Goal: Task Accomplishment & Management: Use online tool/utility

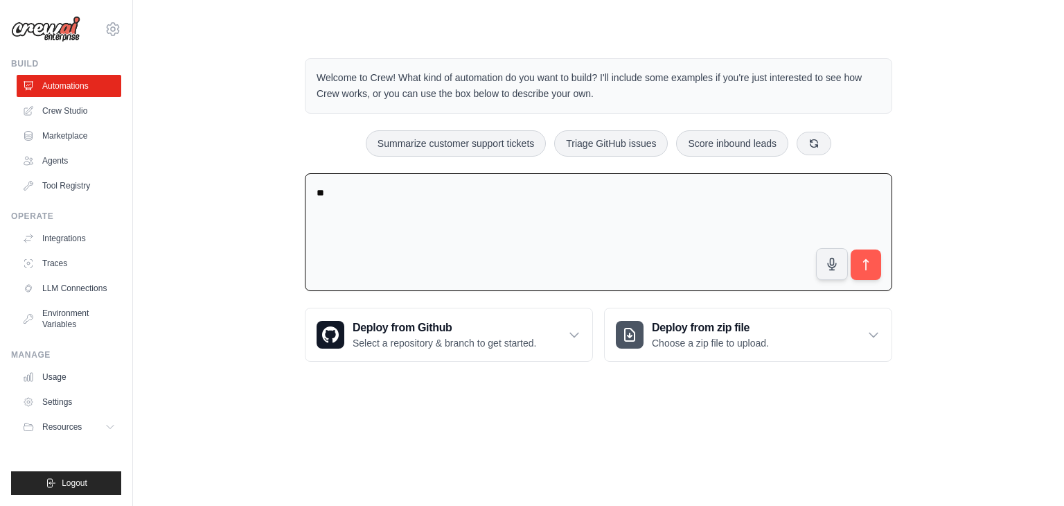
type textarea "*"
click at [457, 188] on textarea "**********" at bounding box center [598, 232] width 587 height 118
type textarea "**********"
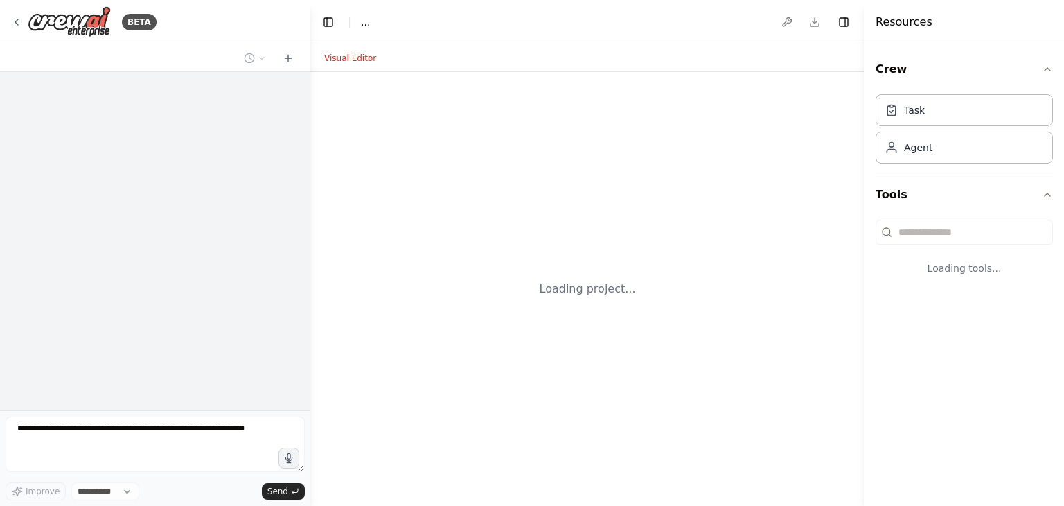
select select "****"
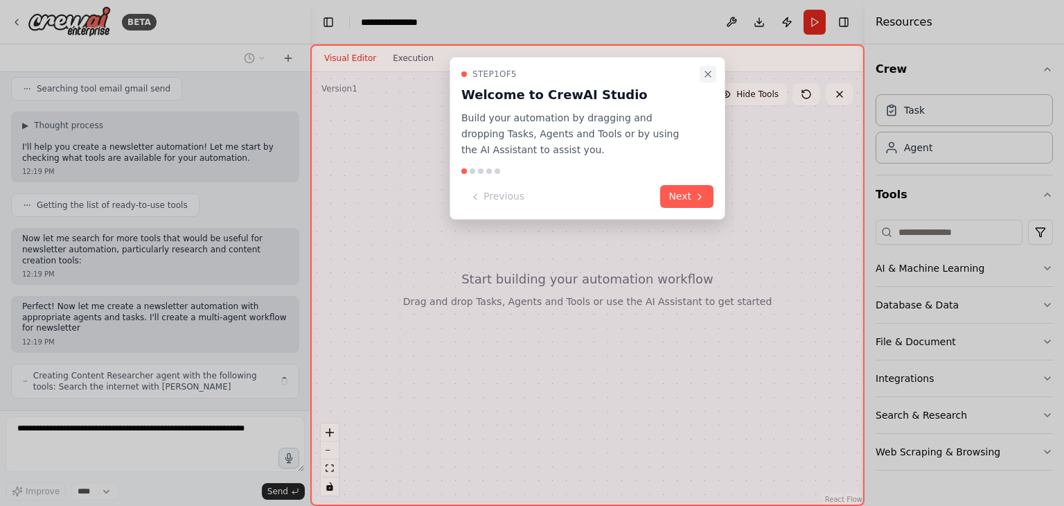
scroll to position [328, 0]
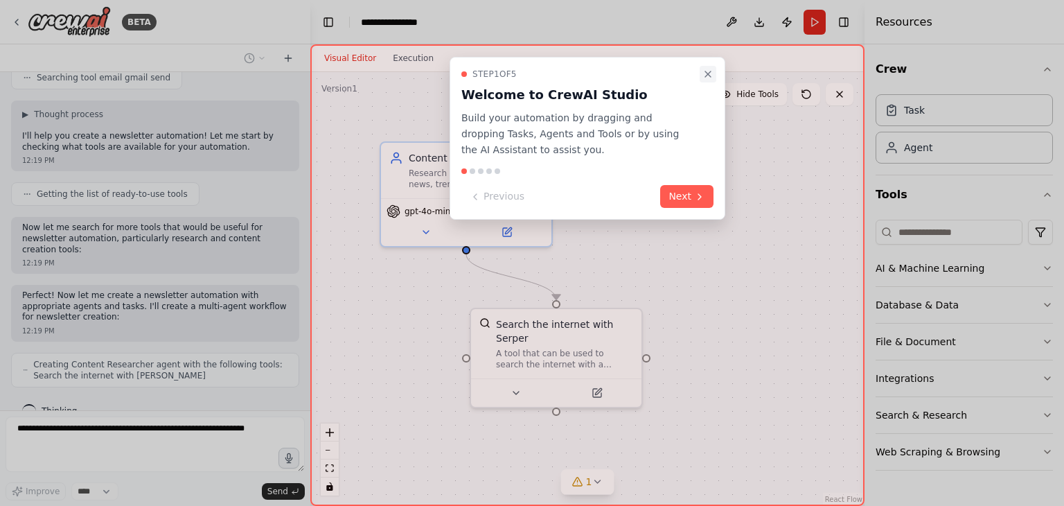
click at [709, 73] on icon "Close walkthrough" at bounding box center [707, 74] width 11 height 11
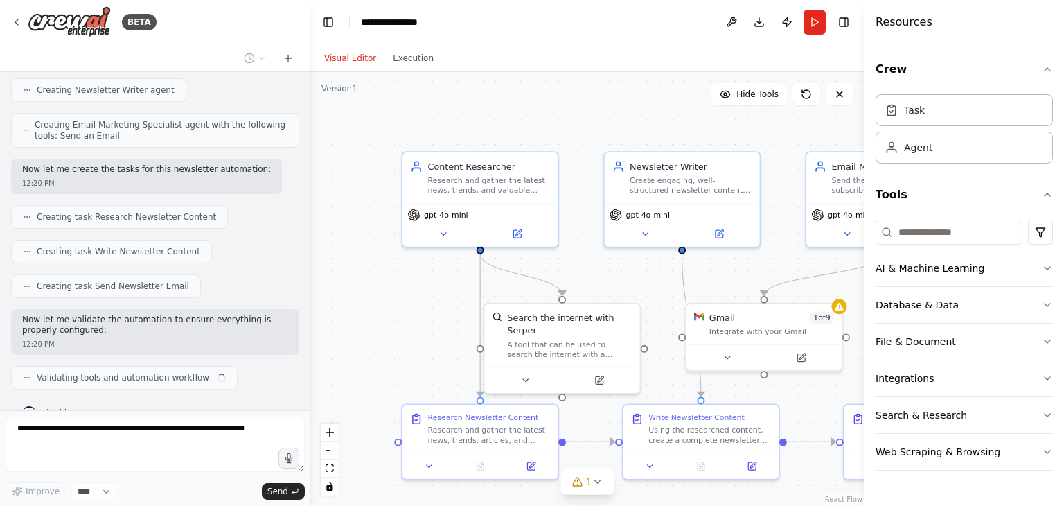
scroll to position [648, 0]
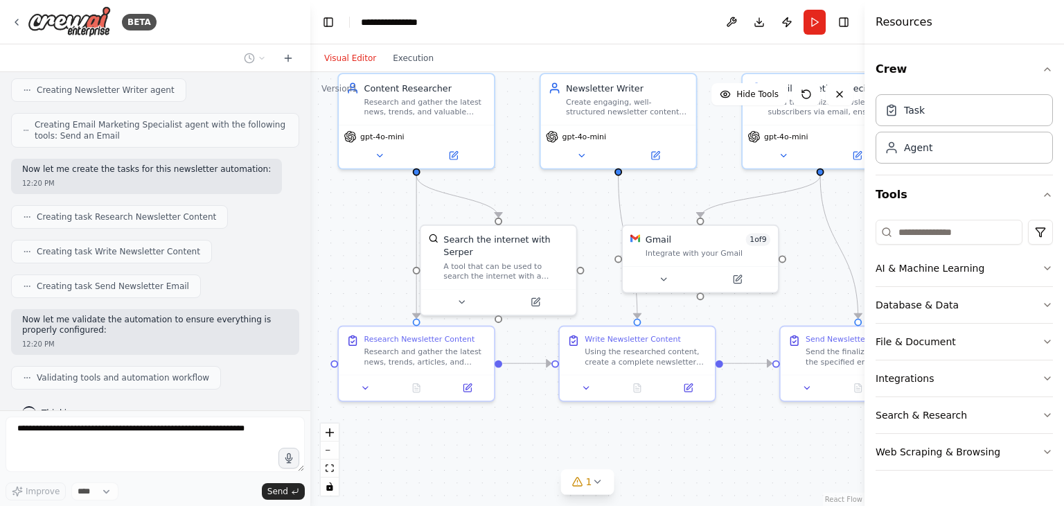
drag, startPoint x: 587, startPoint y: 270, endPoint x: 526, endPoint y: 191, distance: 99.8
click at [526, 191] on div ".deletable-edge-delete-btn { width: 20px; height: 20px; border: 0px solid #ffff…" at bounding box center [587, 289] width 554 height 434
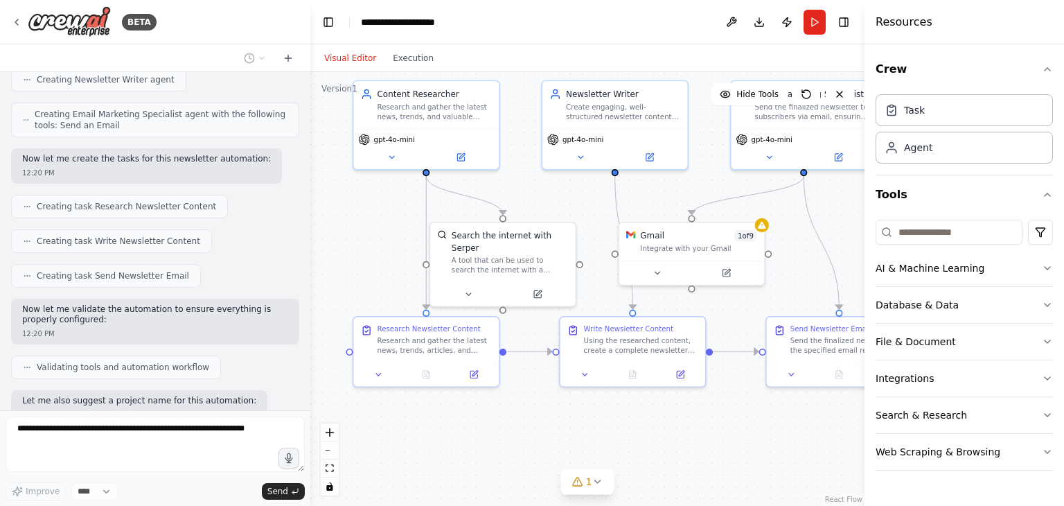
scroll to position [729, 0]
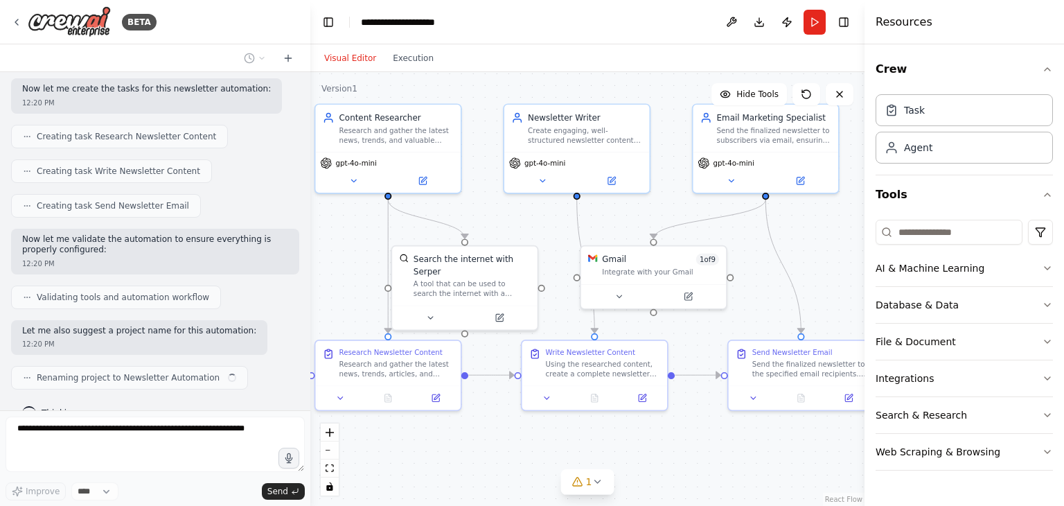
drag, startPoint x: 648, startPoint y: 191, endPoint x: 608, endPoint y: 215, distance: 46.3
click at [608, 215] on div ".deletable-edge-delete-btn { width: 20px; height: 20px; border: 0px solid #ffff…" at bounding box center [587, 289] width 554 height 434
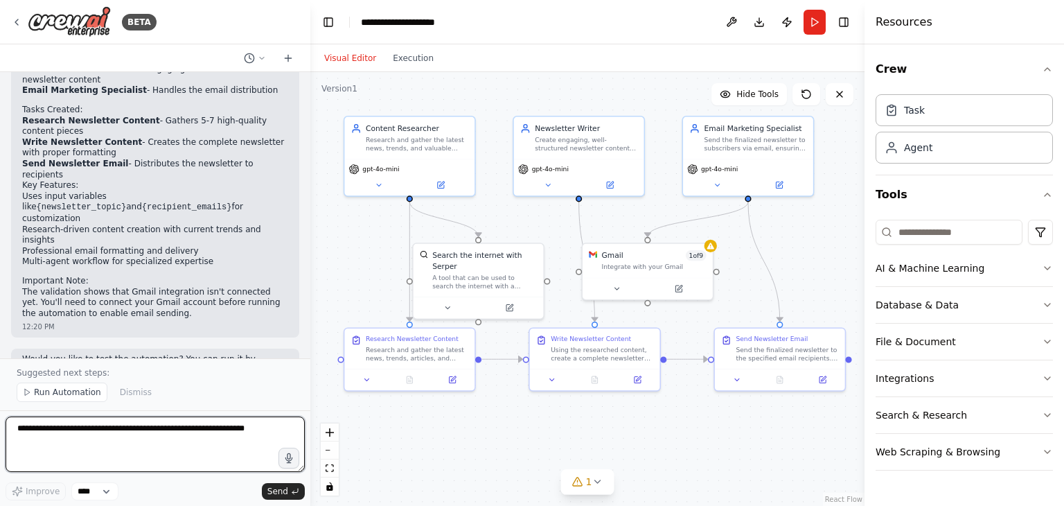
scroll to position [1127, 0]
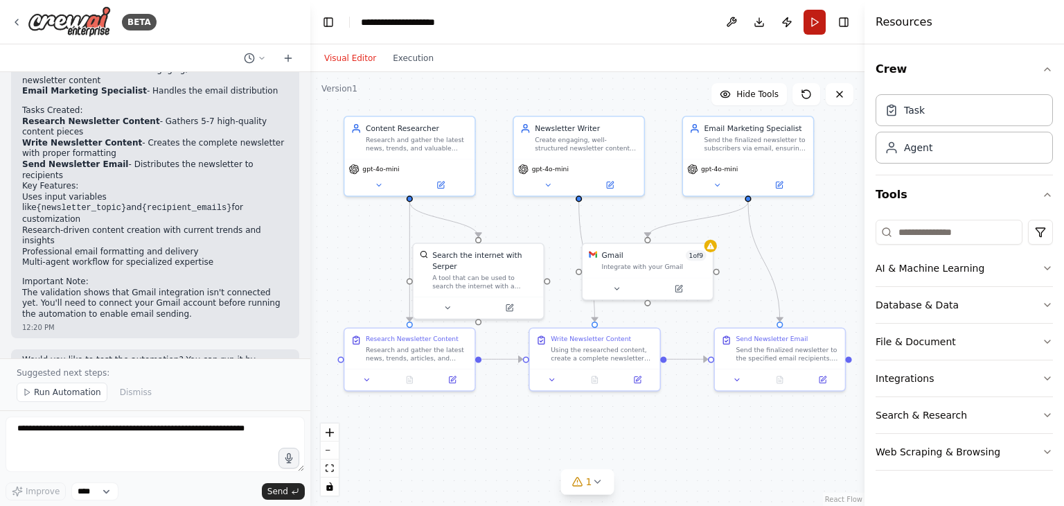
click at [815, 16] on button "Run" at bounding box center [815, 22] width 22 height 25
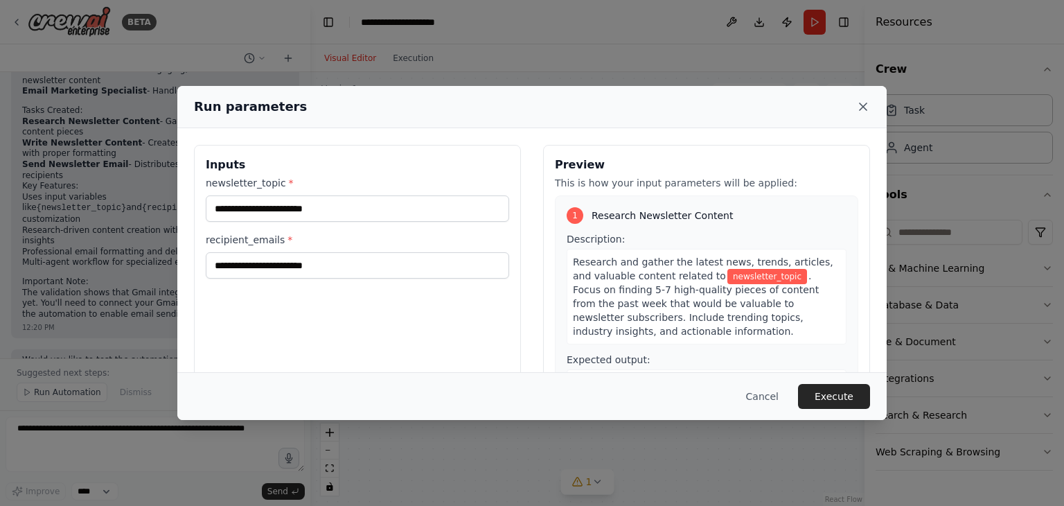
click at [865, 105] on icon at bounding box center [863, 106] width 7 height 7
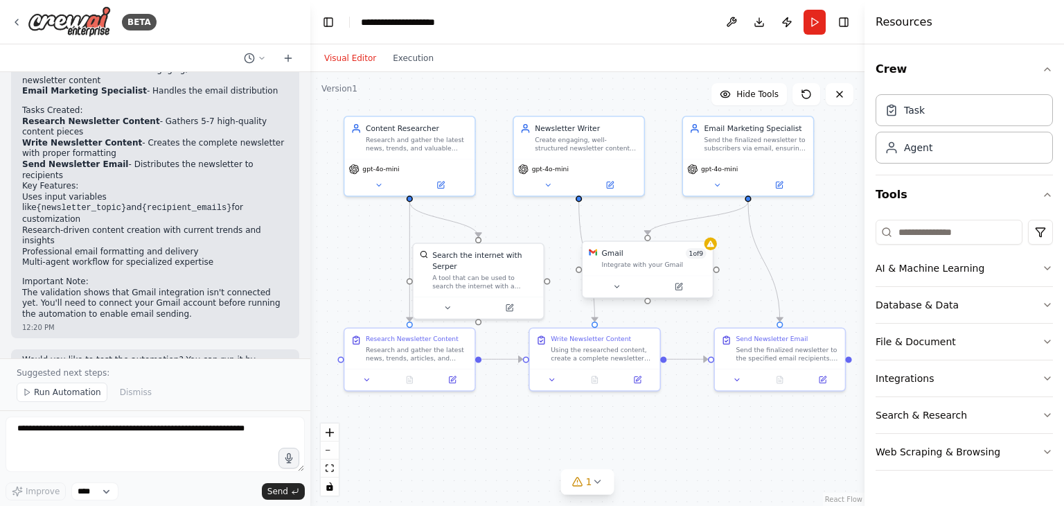
click at [622, 260] on div "Integrate with your Gmail" at bounding box center [653, 264] width 105 height 8
click at [923, 145] on div "Agent" at bounding box center [918, 147] width 28 height 14
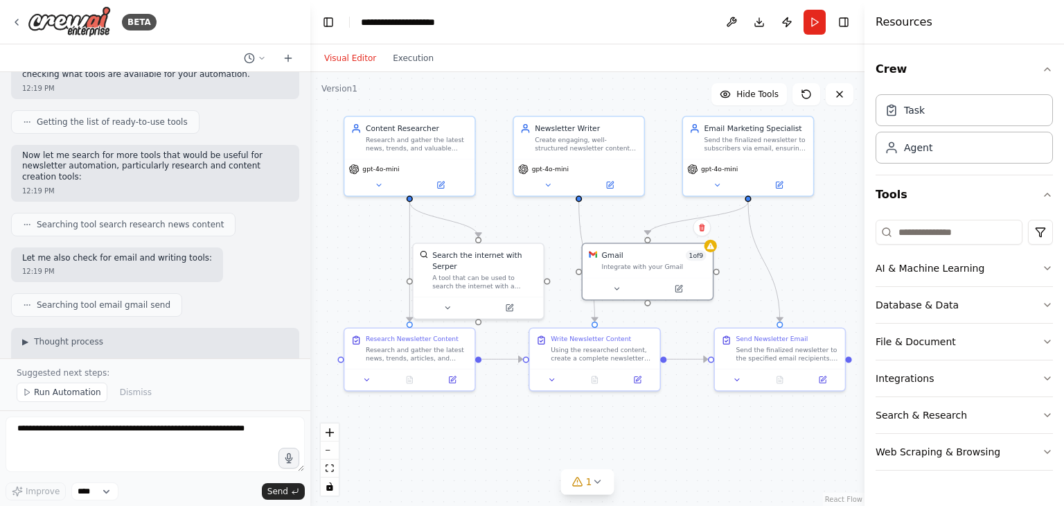
scroll to position [0, 0]
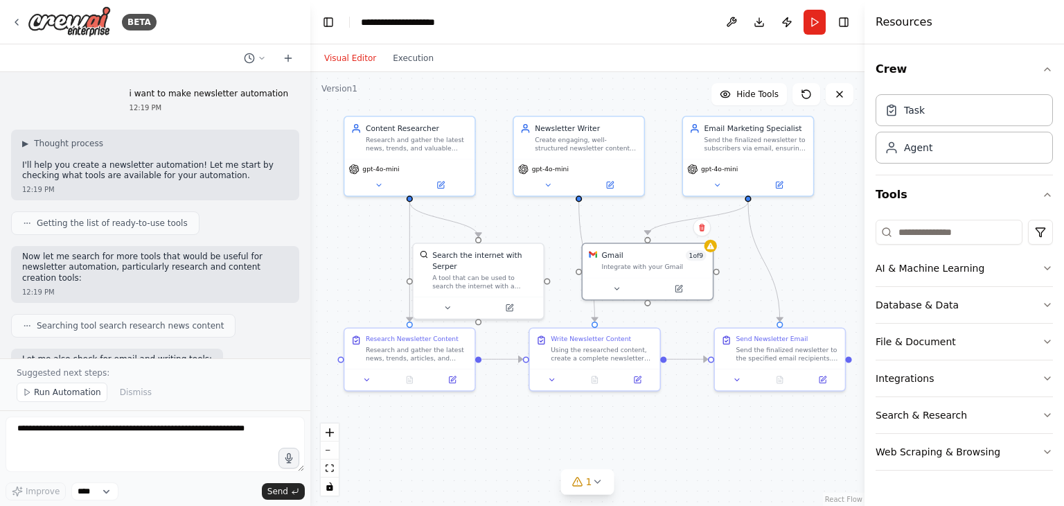
click at [416, 69] on div "Visual Editor Execution" at bounding box center [379, 58] width 126 height 28
click at [416, 64] on button "Execution" at bounding box center [412, 58] width 57 height 17
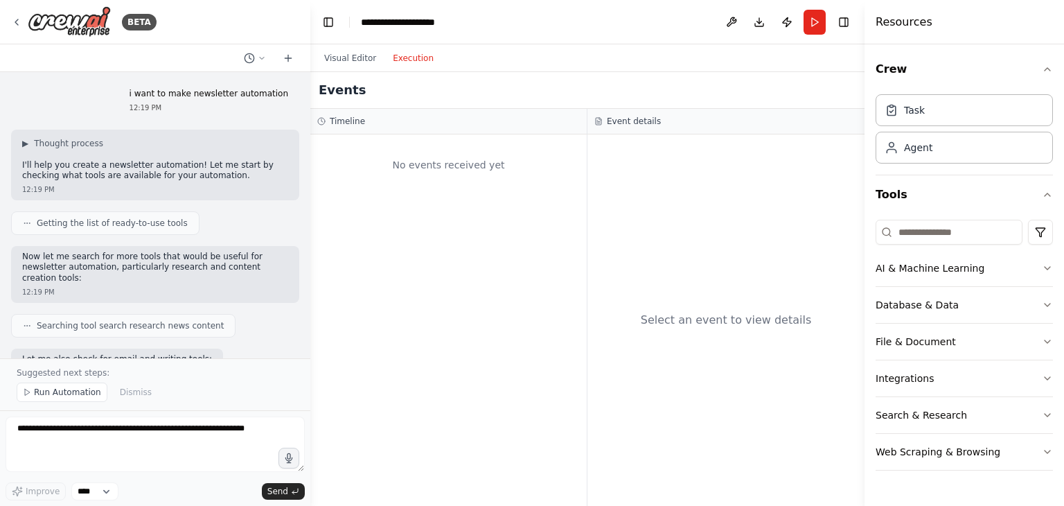
click at [404, 161] on div "No events received yet" at bounding box center [448, 164] width 263 height 47
click at [357, 42] on header "**********" at bounding box center [587, 22] width 554 height 44
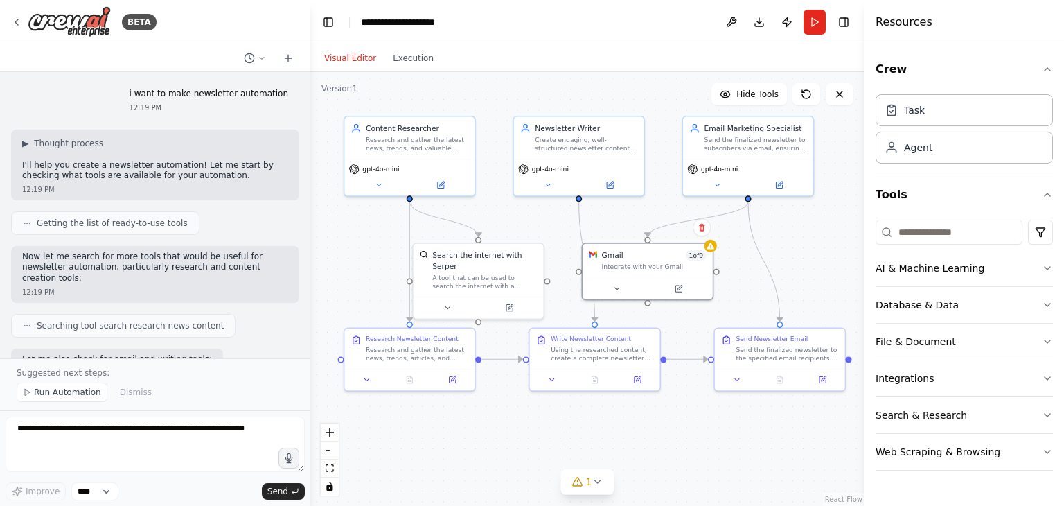
click at [357, 55] on button "Visual Editor" at bounding box center [350, 58] width 69 height 17
click at [601, 276] on div at bounding box center [648, 286] width 130 height 21
click at [617, 284] on icon at bounding box center [616, 287] width 8 height 8
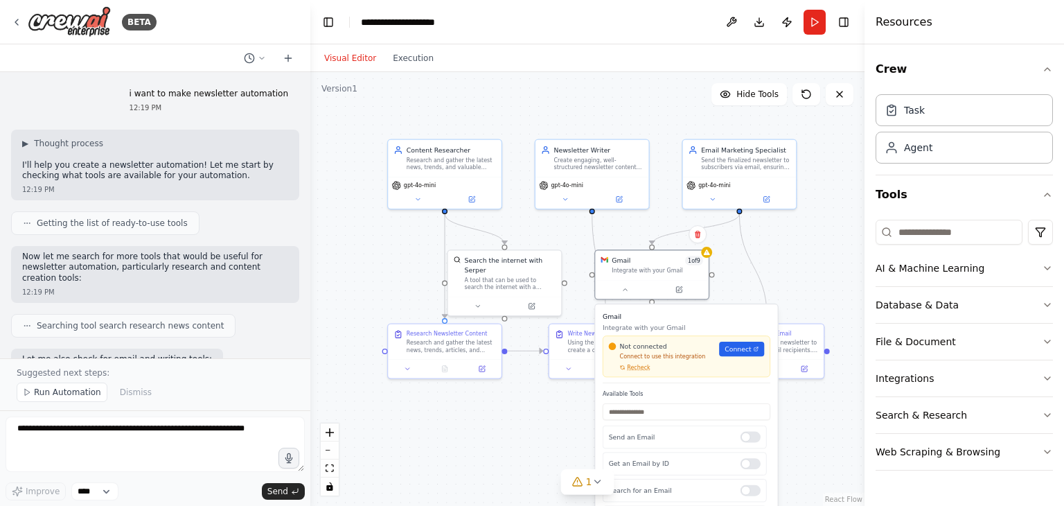
click at [868, 151] on div at bounding box center [868, 253] width 6 height 506
drag, startPoint x: 876, startPoint y: 156, endPoint x: 889, endPoint y: 156, distance: 13.2
click at [889, 156] on div "Crew Task Agent Tools AI & Machine Learning Database & Data File & Document Int…" at bounding box center [966, 274] width 196 height 461
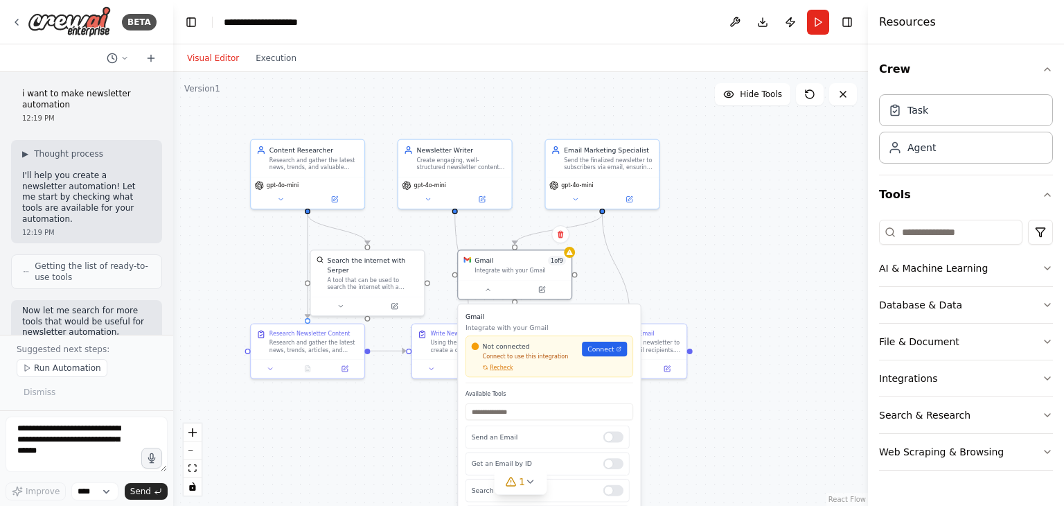
drag, startPoint x: 308, startPoint y: 191, endPoint x: 101, endPoint y: 153, distance: 209.9
click at [101, 153] on div "BETA i want to make newsletter automation 12:19 PM ▶ Thought process I'll help …" at bounding box center [86, 253] width 173 height 506
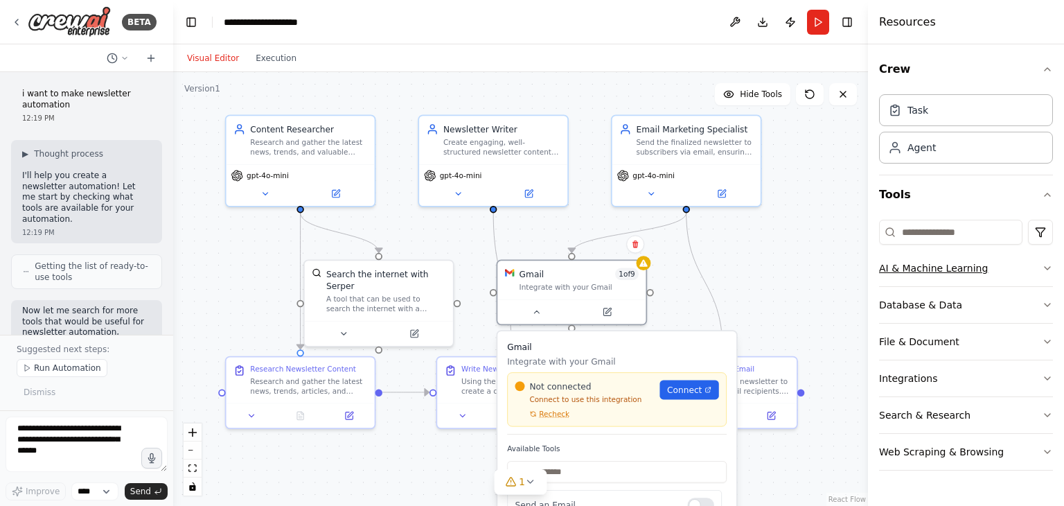
drag, startPoint x: 726, startPoint y: 238, endPoint x: 889, endPoint y: 274, distance: 167.3
click at [889, 274] on div "BETA i want to make newsletter automation 12:19 PM ▶ Thought process I'll help …" at bounding box center [532, 253] width 1064 height 506
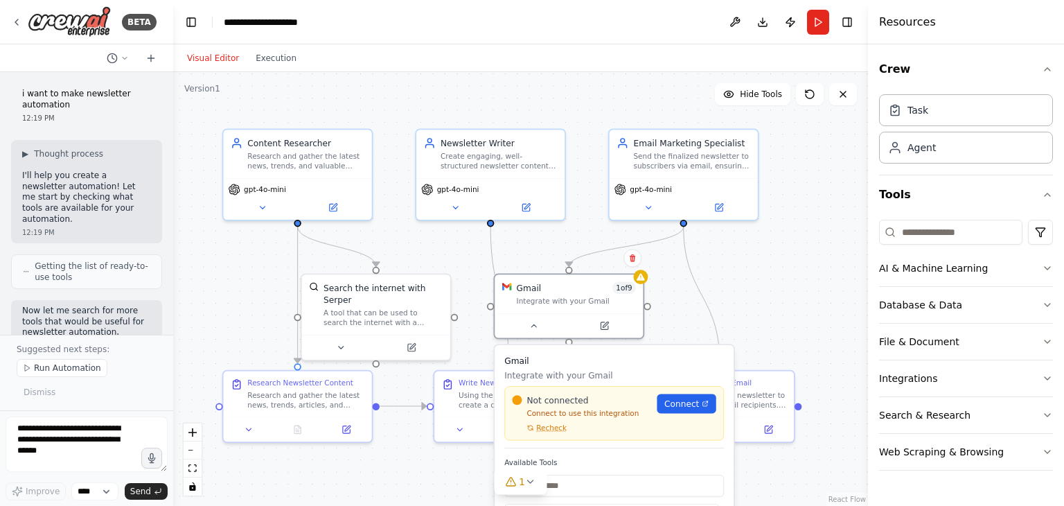
drag, startPoint x: 387, startPoint y: 106, endPoint x: 384, endPoint y: 120, distance: 14.1
click at [384, 120] on div ".deletable-edge-delete-btn { width: 20px; height: 20px; border: 0px solid #ffff…" at bounding box center [520, 289] width 695 height 434
click at [648, 288] on div ".deletable-edge-delete-btn { width: 20px; height: 20px; border: 0px solid #ffff…" at bounding box center [520, 289] width 695 height 434
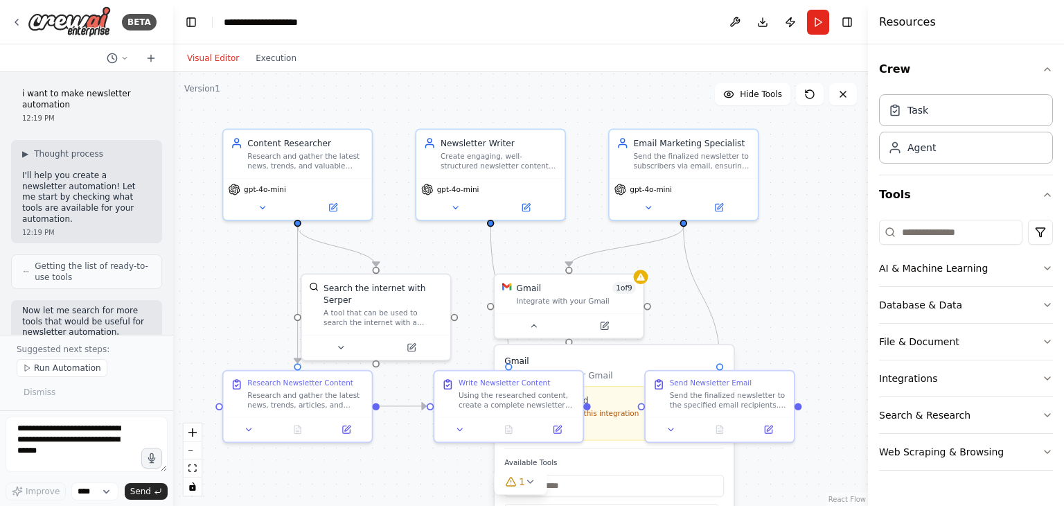
click at [693, 325] on div ".deletable-edge-delete-btn { width: 20px; height: 20px; border: 0px solid #ffff…" at bounding box center [520, 289] width 695 height 434
click at [538, 325] on icon at bounding box center [534, 324] width 10 height 10
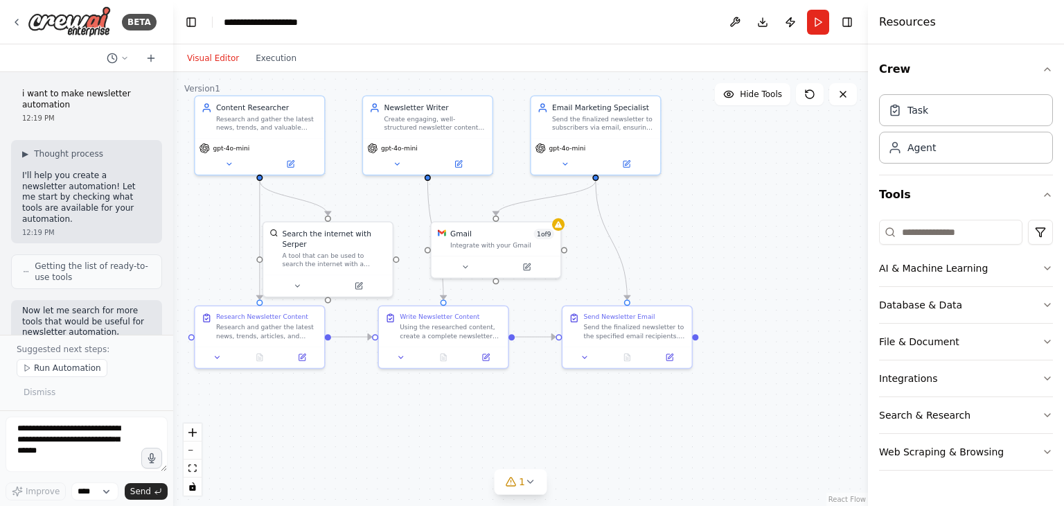
drag, startPoint x: 282, startPoint y: 125, endPoint x: 175, endPoint y: 72, distance: 119.9
click at [175, 72] on div ".deletable-edge-delete-btn { width: 20px; height: 20px; border: 0px solid #ffff…" at bounding box center [520, 289] width 695 height 434
click at [302, 411] on div ".deletable-edge-delete-btn { width: 20px; height: 20px; border: 0px solid #ffff…" at bounding box center [520, 289] width 695 height 434
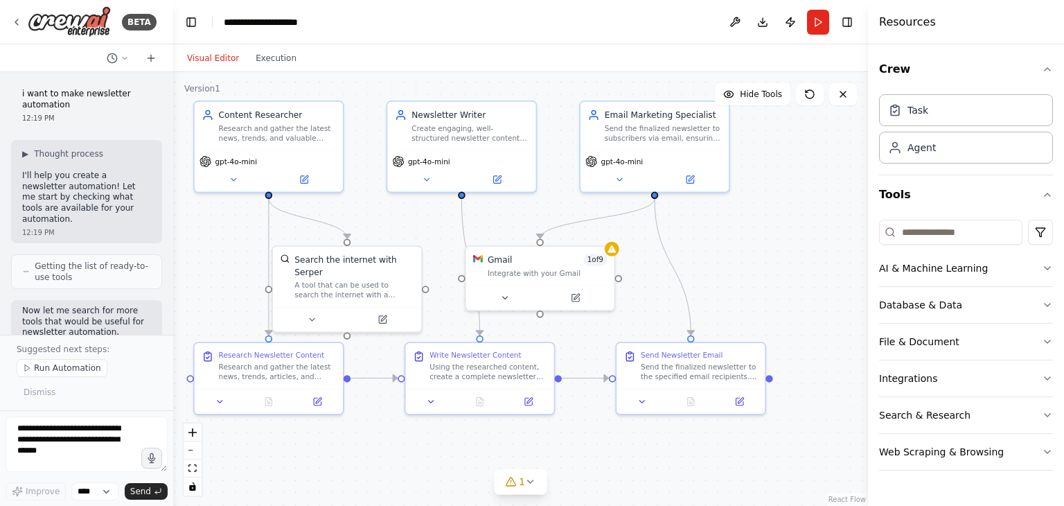
drag, startPoint x: 660, startPoint y: 209, endPoint x: 729, endPoint y: 231, distance: 72.1
click at [729, 231] on div ".deletable-edge-delete-btn { width: 20px; height: 20px; border: 0px solid #ffff…" at bounding box center [520, 289] width 695 height 434
click at [626, 179] on button at bounding box center [619, 177] width 68 height 15
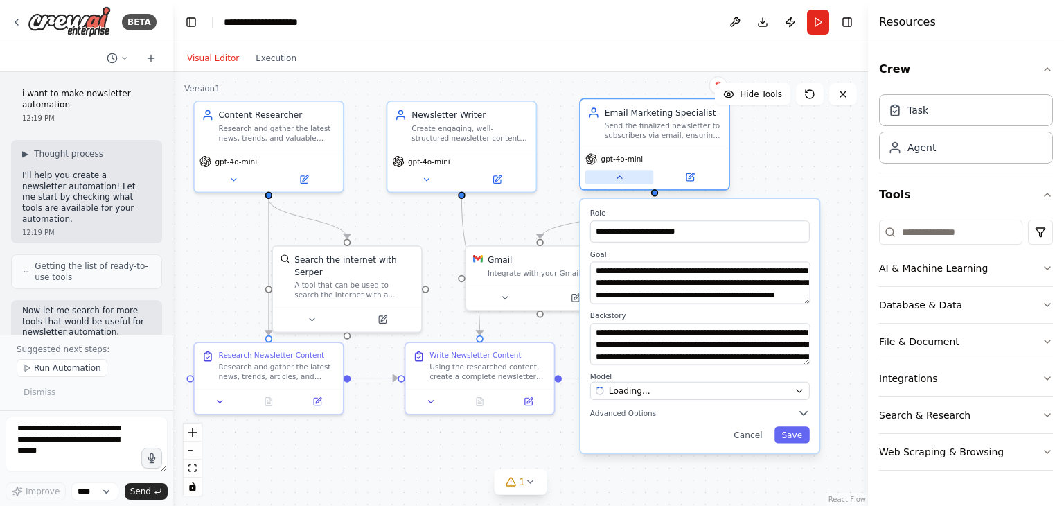
click at [626, 179] on button at bounding box center [619, 177] width 68 height 15
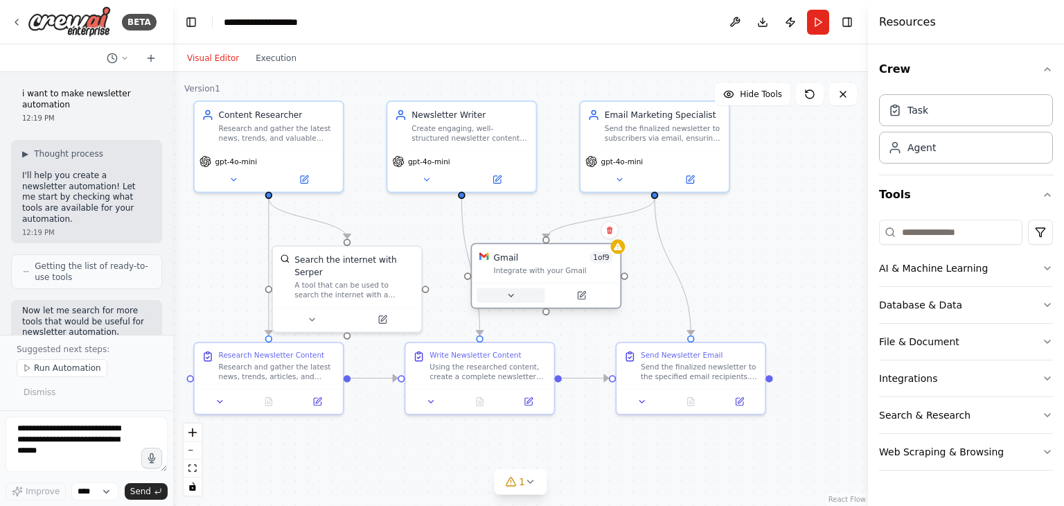
click at [510, 297] on button at bounding box center [511, 295] width 68 height 15
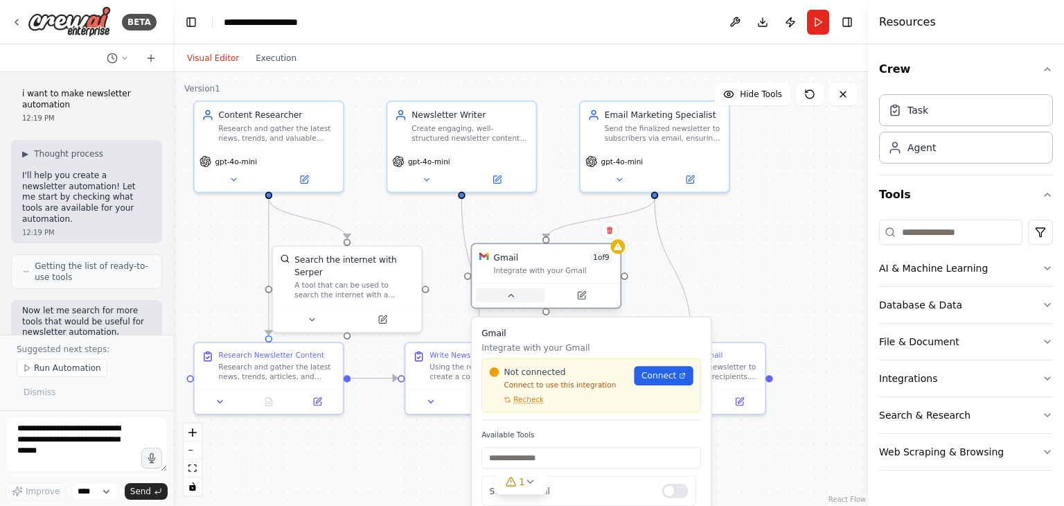
click at [510, 297] on icon at bounding box center [511, 295] width 10 height 10
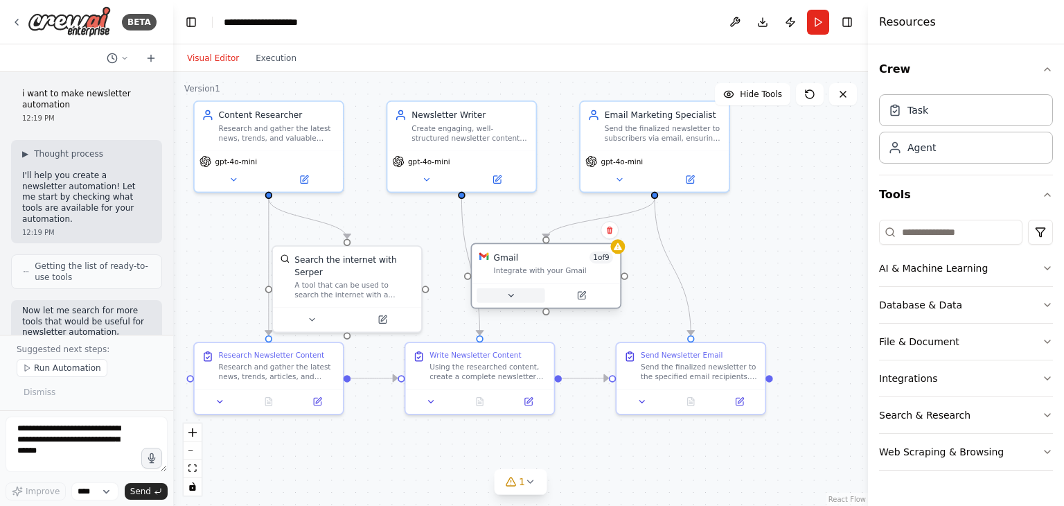
click at [510, 297] on icon at bounding box center [511, 295] width 10 height 10
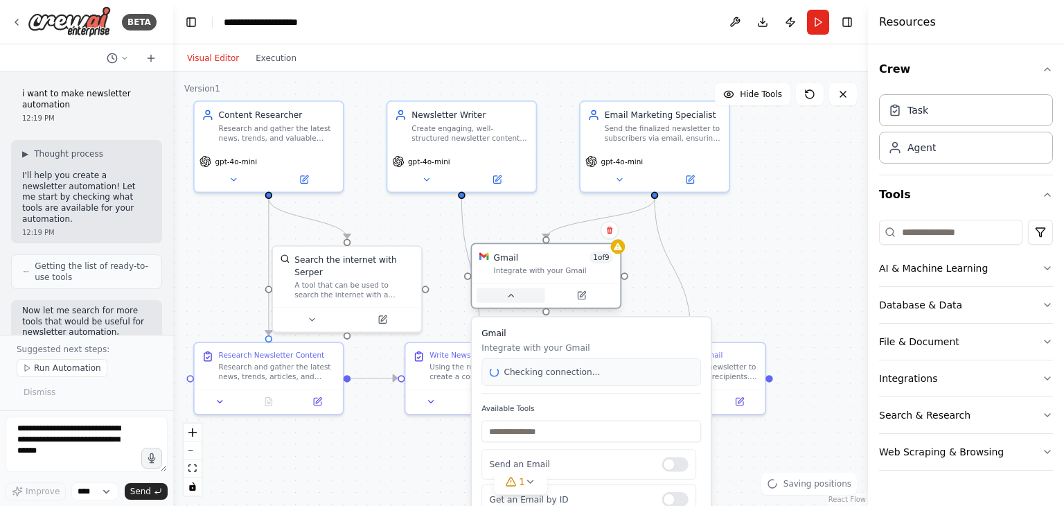
click at [510, 297] on icon at bounding box center [511, 295] width 10 height 10
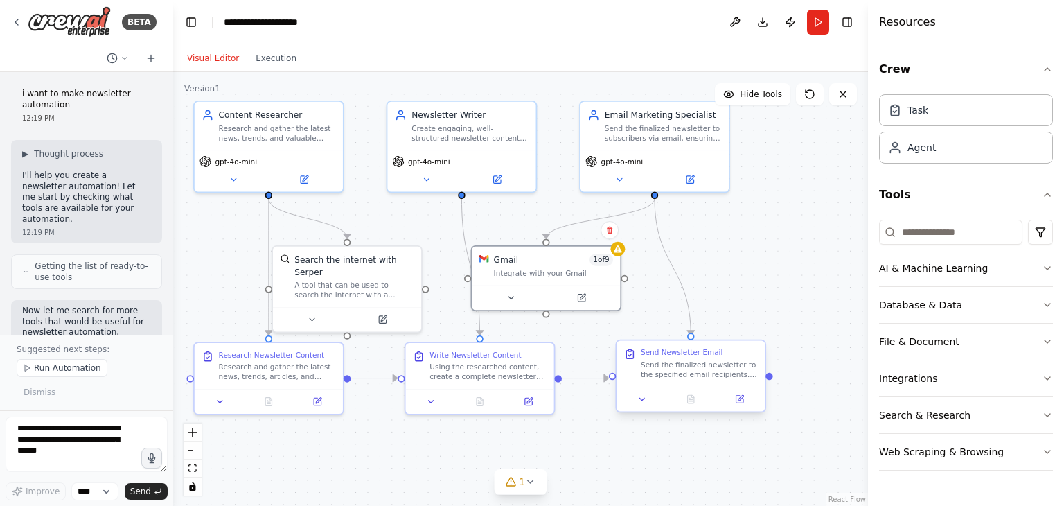
click at [644, 407] on div at bounding box center [691, 399] width 148 height 25
click at [646, 405] on button at bounding box center [642, 399] width 42 height 15
click at [644, 398] on icon at bounding box center [642, 399] width 5 height 2
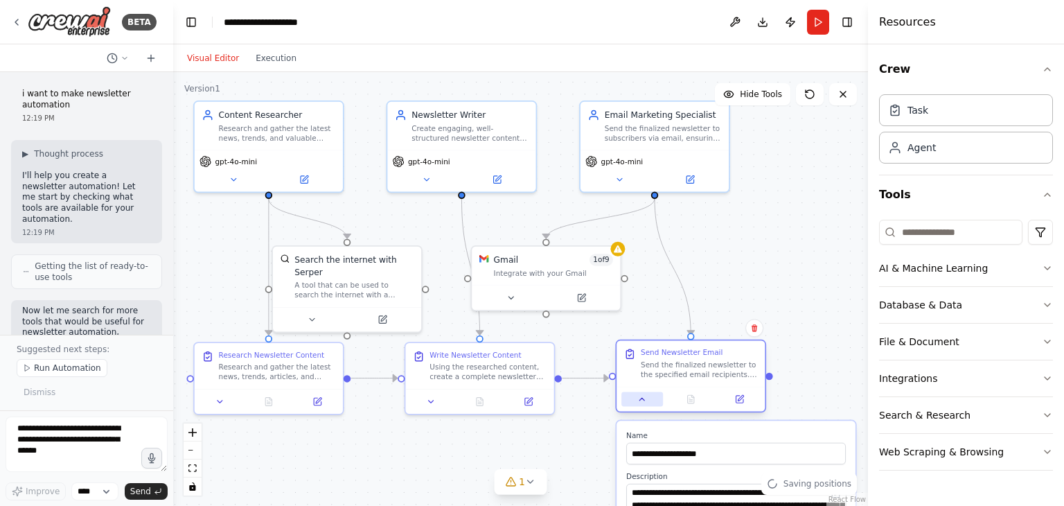
click at [644, 398] on icon at bounding box center [642, 399] width 10 height 10
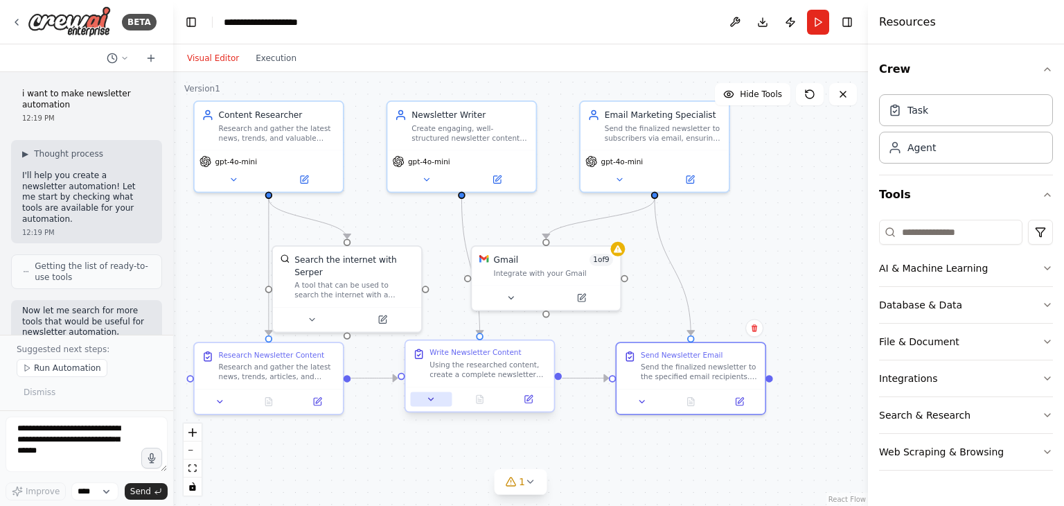
click at [428, 402] on icon at bounding box center [431, 399] width 10 height 10
click at [225, 402] on button at bounding box center [221, 399] width 42 height 15
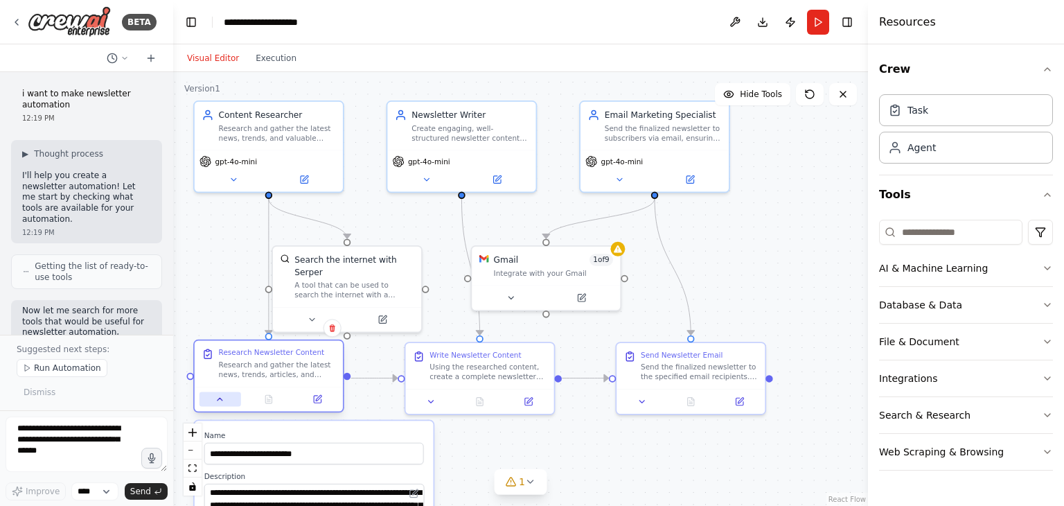
click at [225, 402] on button at bounding box center [221, 399] width 42 height 15
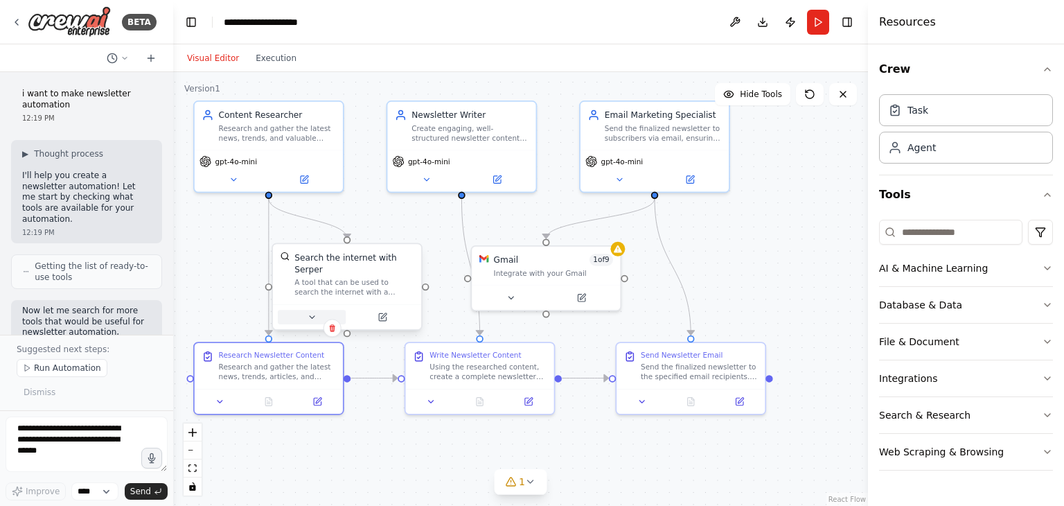
click at [307, 310] on button at bounding box center [312, 317] width 68 height 15
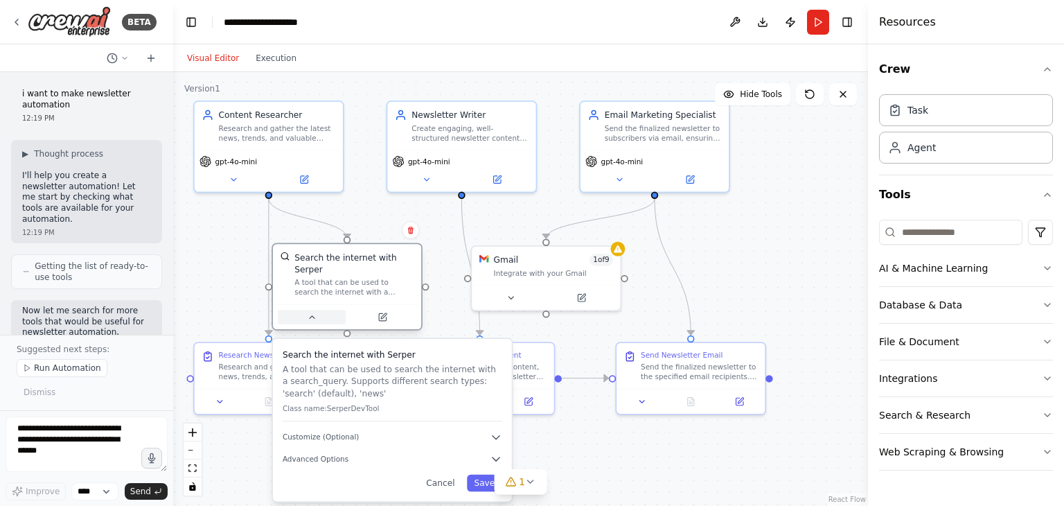
click at [307, 310] on button at bounding box center [312, 317] width 68 height 15
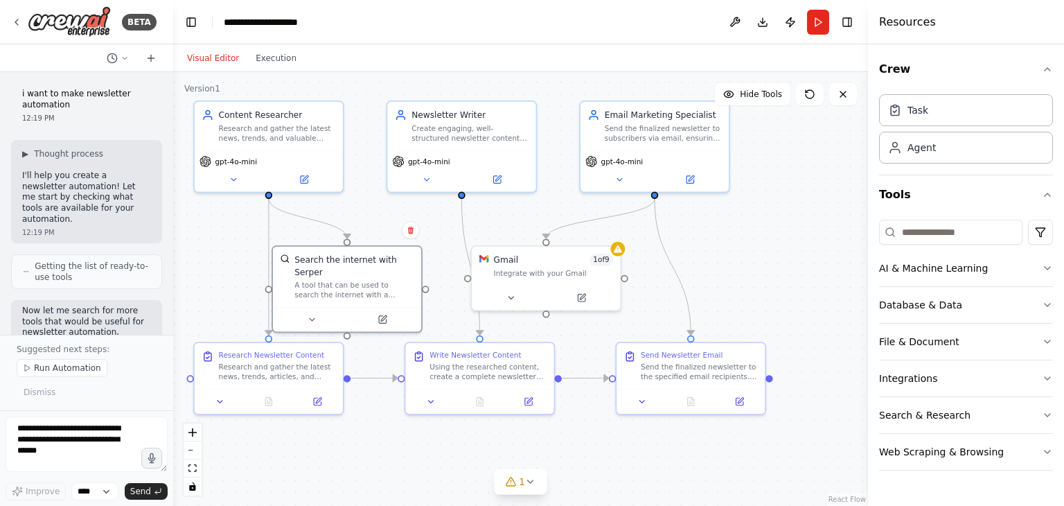
click at [233, 190] on div "Content Researcher Research and gather the latest news, trends, and valuable co…" at bounding box center [268, 146] width 151 height 92
click at [234, 184] on button at bounding box center [234, 177] width 68 height 15
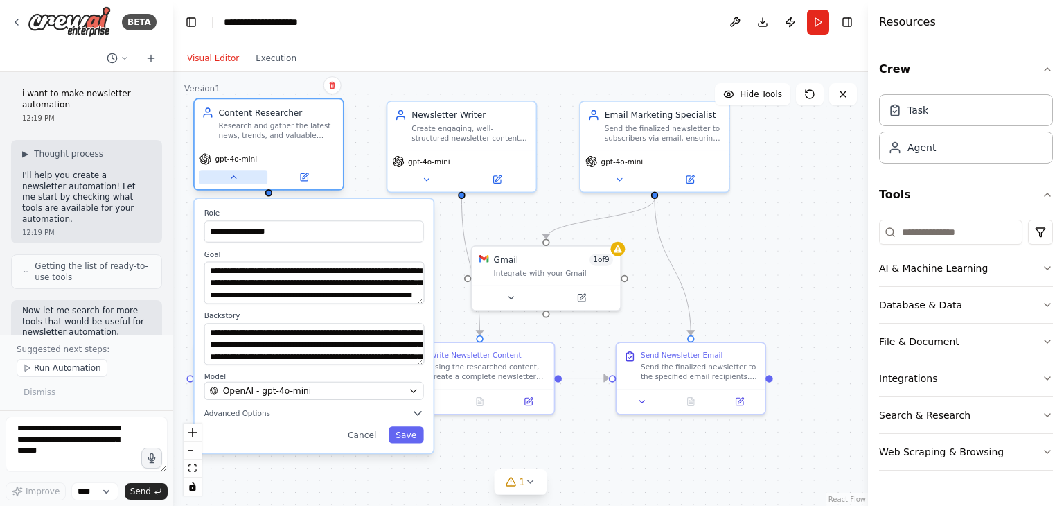
click at [234, 184] on button at bounding box center [234, 177] width 68 height 15
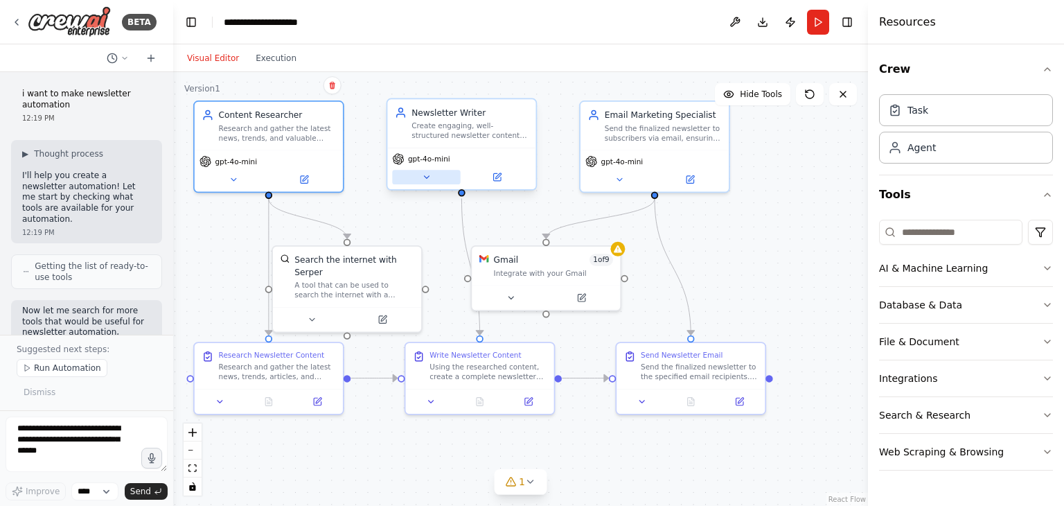
click at [436, 180] on button at bounding box center [426, 177] width 68 height 15
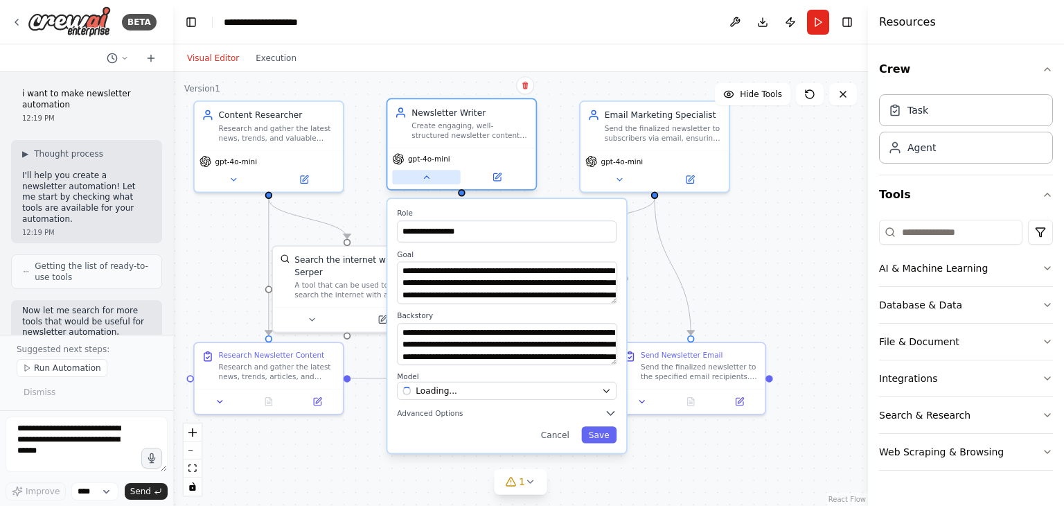
click at [436, 180] on button at bounding box center [426, 177] width 68 height 15
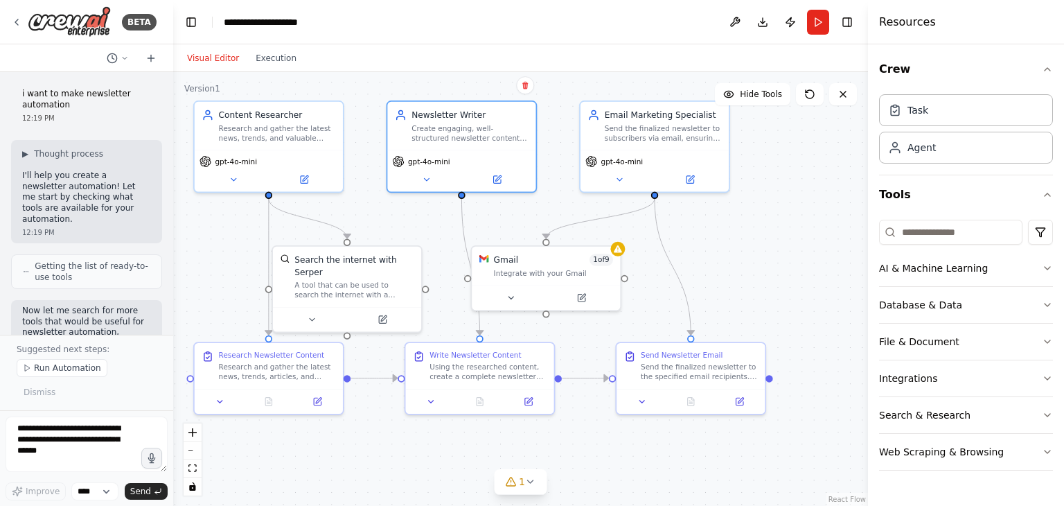
click at [758, 202] on div ".deletable-edge-delete-btn { width: 20px; height: 20px; border: 0px solid #ffff…" at bounding box center [520, 289] width 695 height 434
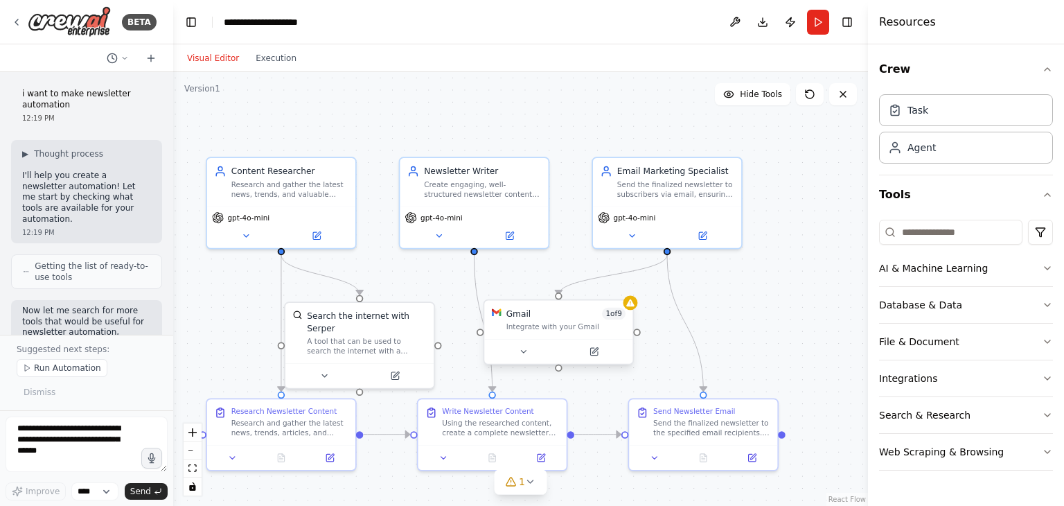
click at [540, 339] on div at bounding box center [558, 351] width 148 height 25
click at [526, 351] on icon at bounding box center [523, 351] width 10 height 10
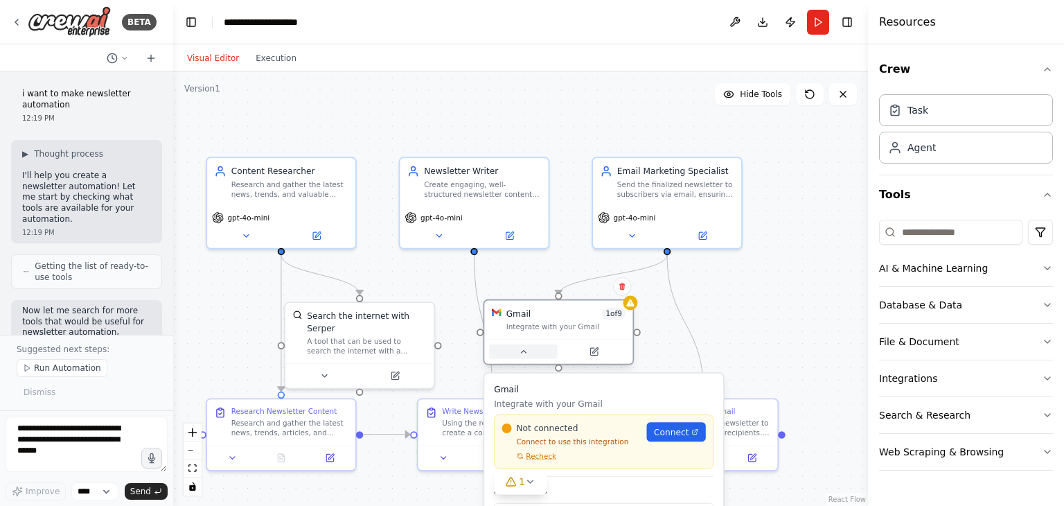
click at [526, 351] on icon at bounding box center [523, 351] width 10 height 10
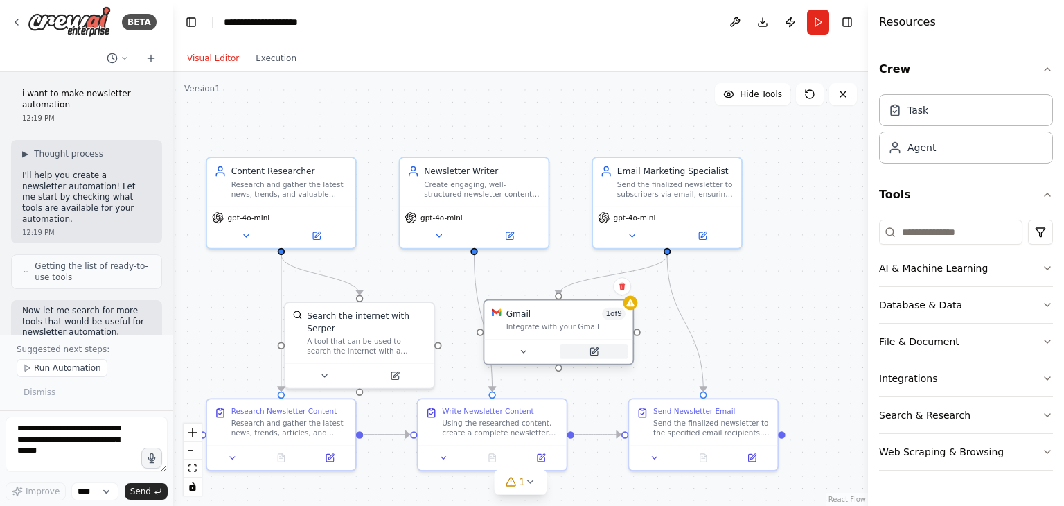
click at [593, 355] on icon at bounding box center [594, 351] width 10 height 10
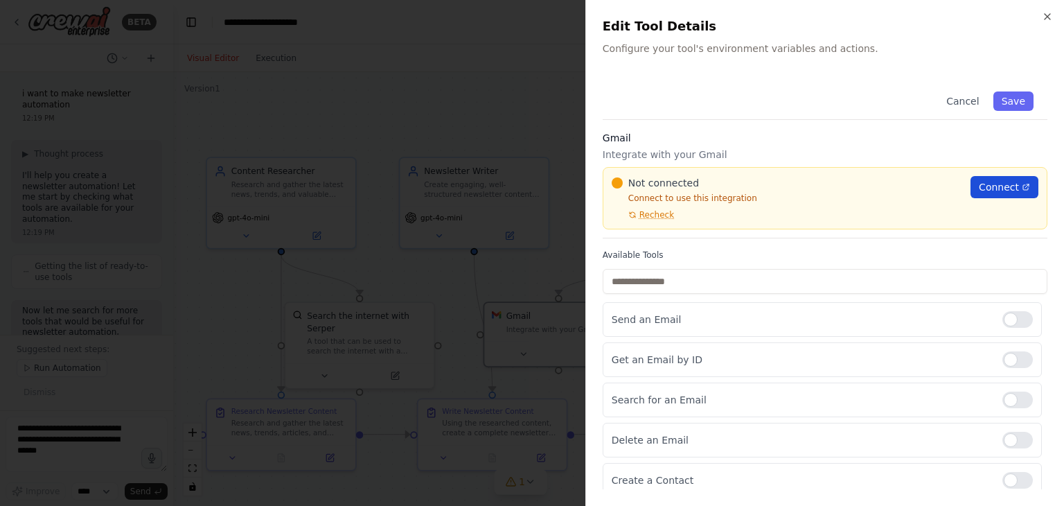
click at [1022, 186] on link "Connect" at bounding box center [1005, 187] width 68 height 22
click at [1045, 19] on icon "button" at bounding box center [1048, 17] width 6 height 6
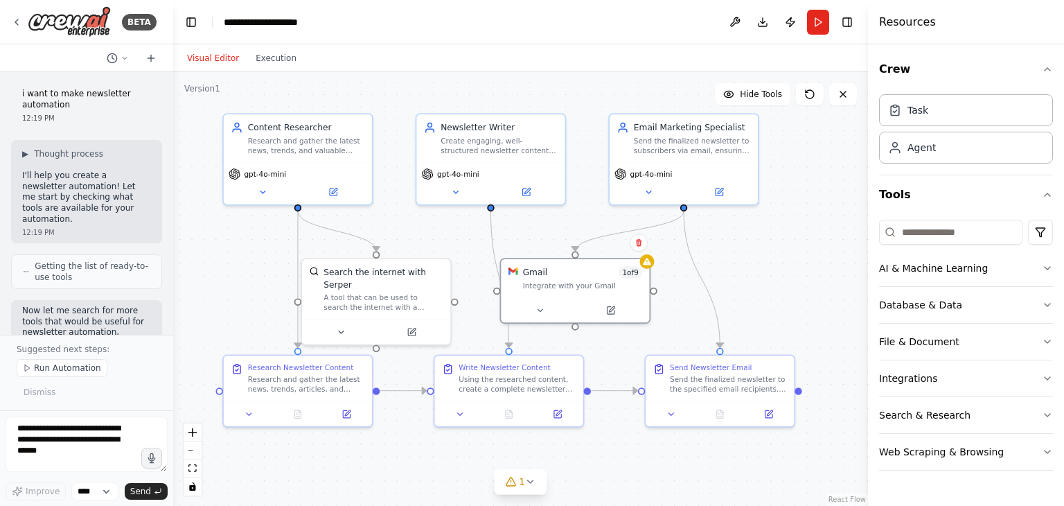
drag, startPoint x: 802, startPoint y: 197, endPoint x: 819, endPoint y: 154, distance: 46.7
click at [819, 154] on div ".deletable-edge-delete-btn { width: 20px; height: 20px; border: 0px solid #ffff…" at bounding box center [520, 289] width 695 height 434
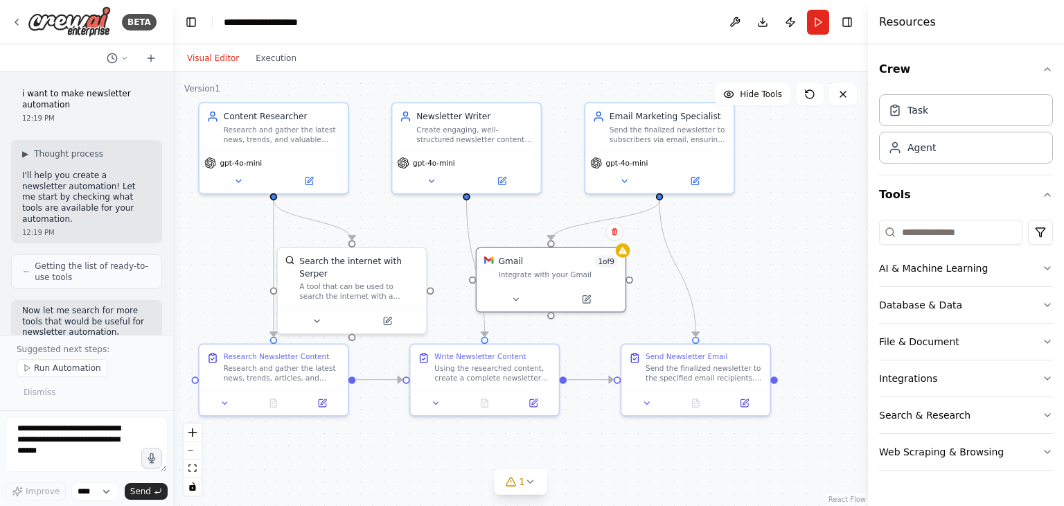
drag, startPoint x: 788, startPoint y: 250, endPoint x: 764, endPoint y: 239, distance: 26.7
click at [764, 239] on div ".deletable-edge-delete-btn { width: 20px; height: 20px; border: 0px solid #ffff…" at bounding box center [520, 289] width 695 height 434
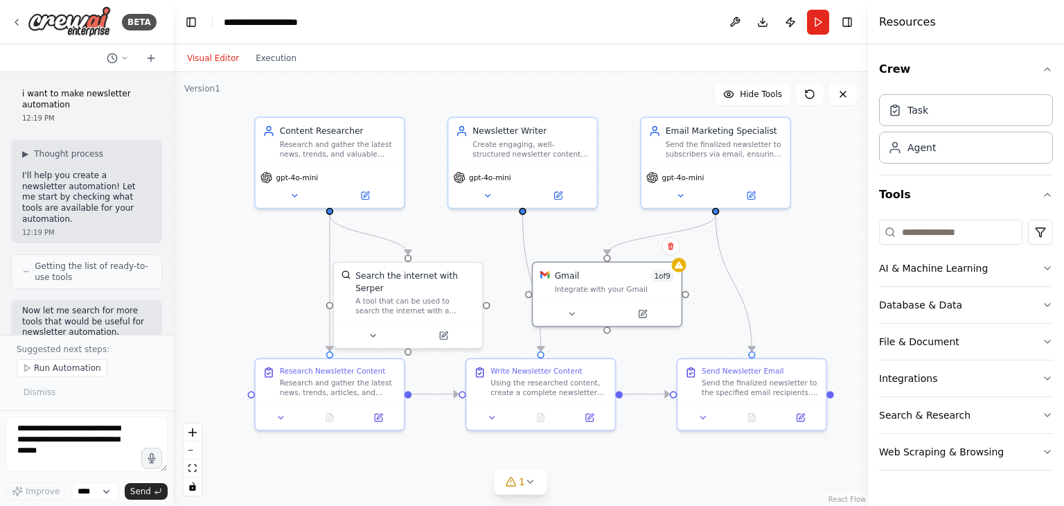
drag, startPoint x: 772, startPoint y: 225, endPoint x: 828, endPoint y: 240, distance: 58.0
click at [828, 240] on div ".deletable-edge-delete-btn { width: 20px; height: 20px; border: 0px solid #ffff…" at bounding box center [520, 289] width 695 height 434
click at [842, 96] on icon at bounding box center [843, 94] width 11 height 11
click at [951, 279] on button "AI & Machine Learning" at bounding box center [966, 268] width 174 height 36
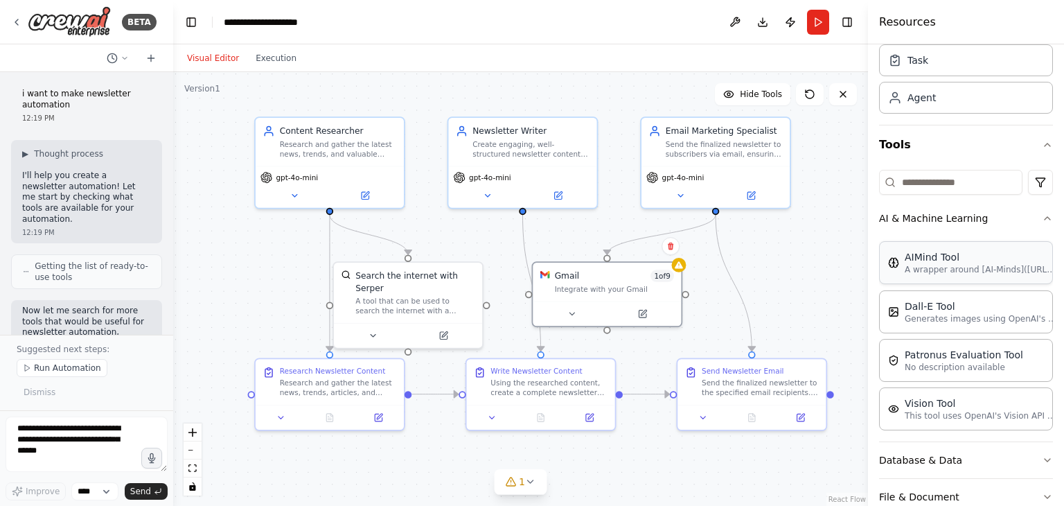
scroll to position [139, 0]
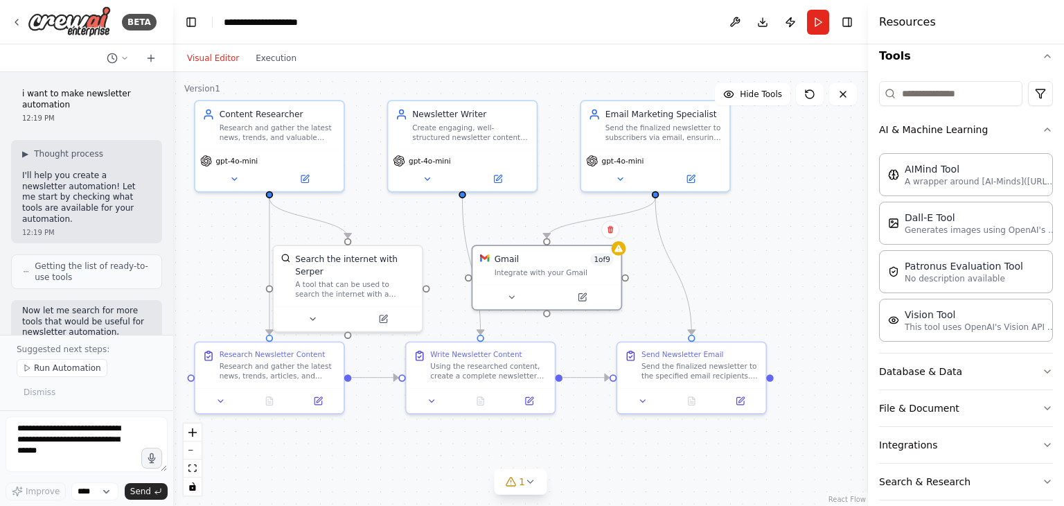
drag, startPoint x: 795, startPoint y: 287, endPoint x: 735, endPoint y: 271, distance: 62.5
click at [735, 271] on div ".deletable-edge-delete-btn { width: 20px; height: 20px; border: 0px solid #ffff…" at bounding box center [520, 289] width 695 height 434
click at [822, 404] on div ".deletable-edge-delete-btn { width: 20px; height: 20px; border: 0px solid #ffff…" at bounding box center [520, 289] width 695 height 434
click at [629, 265] on div ".deletable-edge-delete-btn { width: 20px; height: 20px; border: 0px solid #ffff…" at bounding box center [520, 289] width 695 height 434
click at [638, 266] on div ".deletable-edge-delete-btn { width: 20px; height: 20px; border: 0px solid #ffff…" at bounding box center [520, 289] width 695 height 434
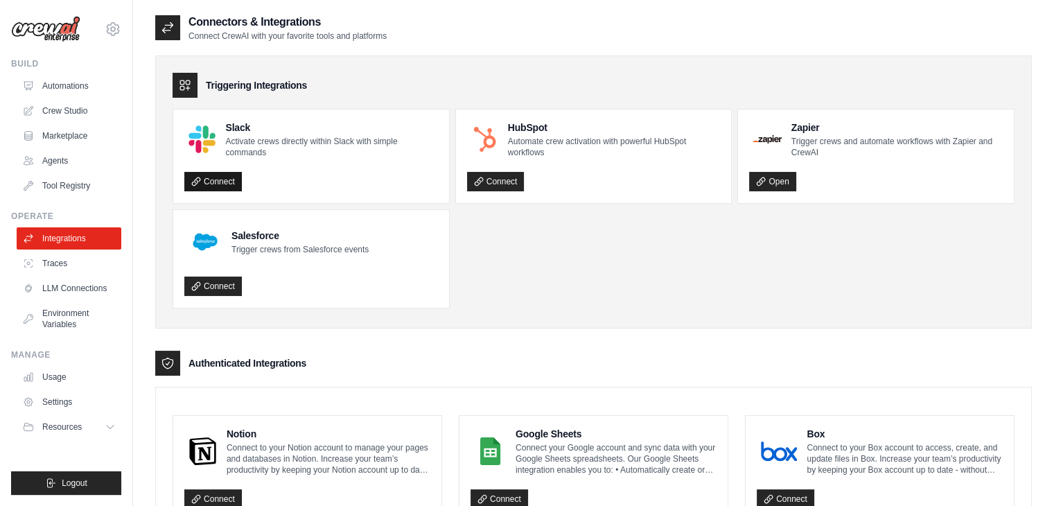
click at [209, 181] on link "Connect" at bounding box center [212, 181] width 57 height 19
